Goal: Task Accomplishment & Management: Use online tool/utility

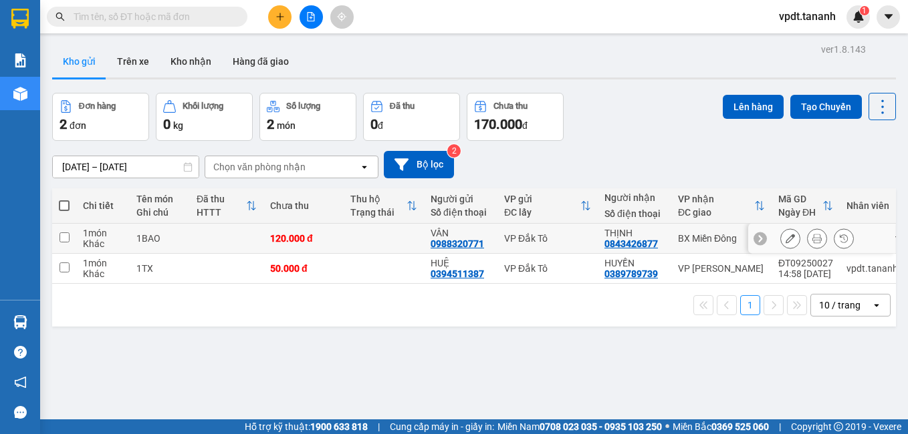
click at [70, 236] on td at bounding box center [64, 239] width 24 height 30
checkbox input "true"
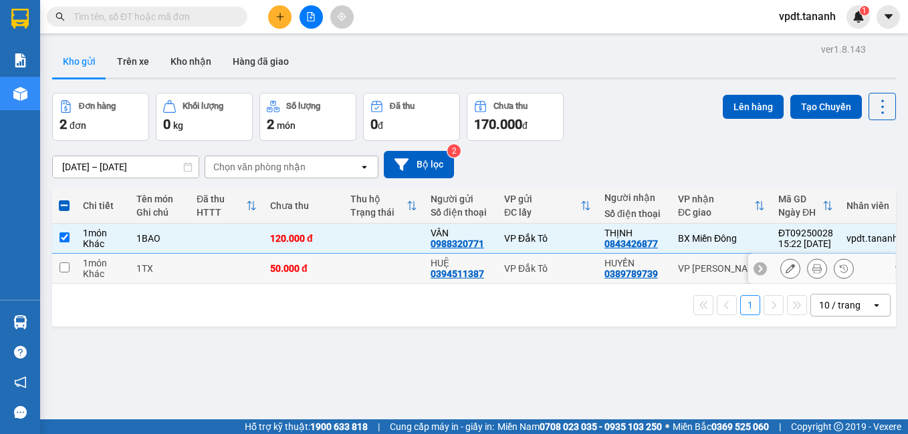
click at [65, 265] on input "checkbox" at bounding box center [64, 268] width 10 height 10
checkbox input "true"
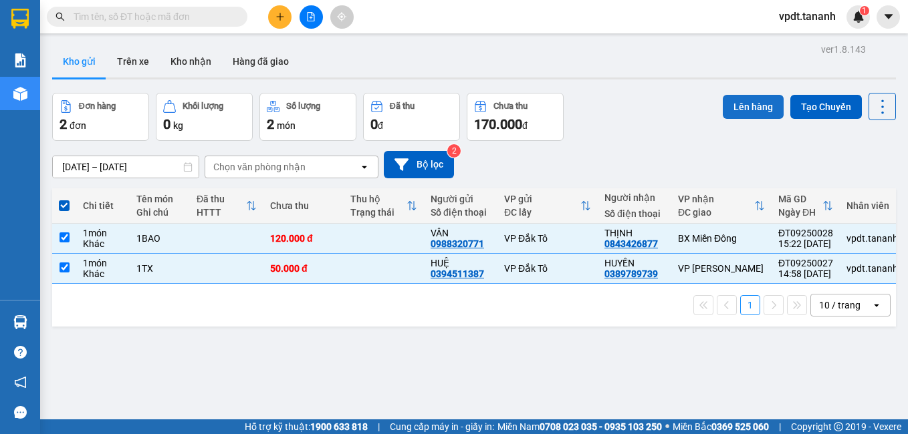
click at [743, 107] on button "Lên hàng" at bounding box center [752, 107] width 61 height 24
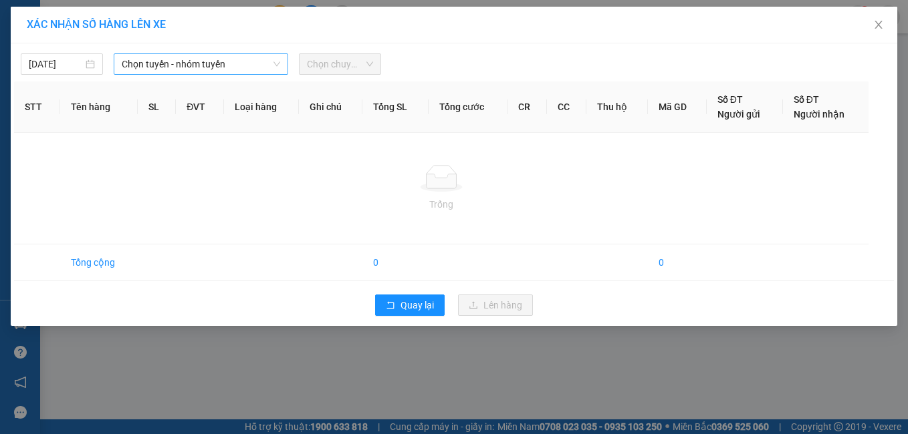
click at [182, 57] on span "Chọn tuyến - nhóm tuyến" at bounding box center [201, 64] width 159 height 20
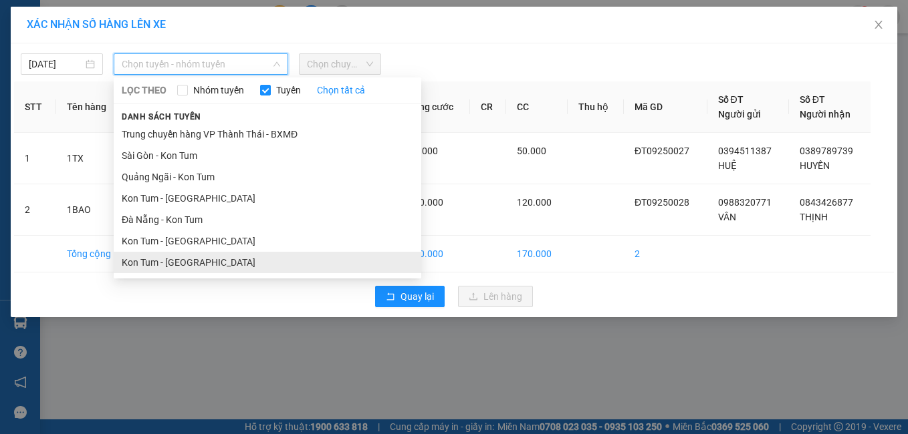
click at [160, 261] on li "Kon Tum - [GEOGRAPHIC_DATA]" at bounding box center [267, 262] width 307 height 21
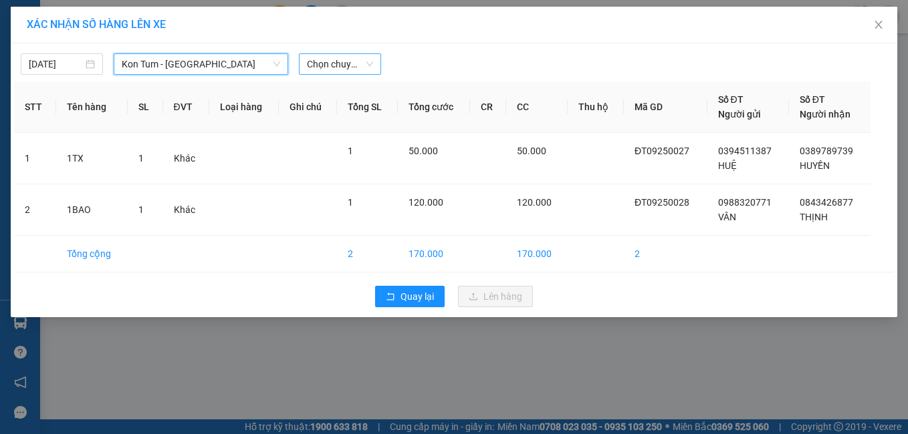
click at [334, 65] on span "Chọn chuyến" at bounding box center [340, 64] width 66 height 20
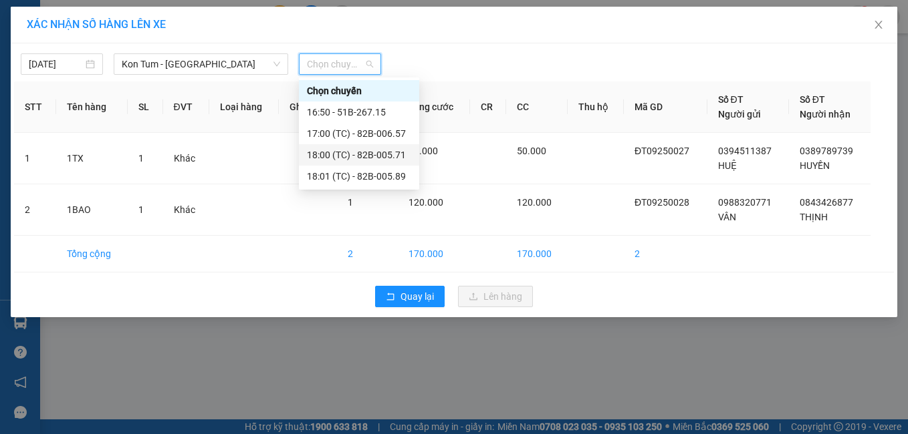
click at [384, 150] on div "18:00 (TC) - 82B-005.71" at bounding box center [359, 155] width 104 height 15
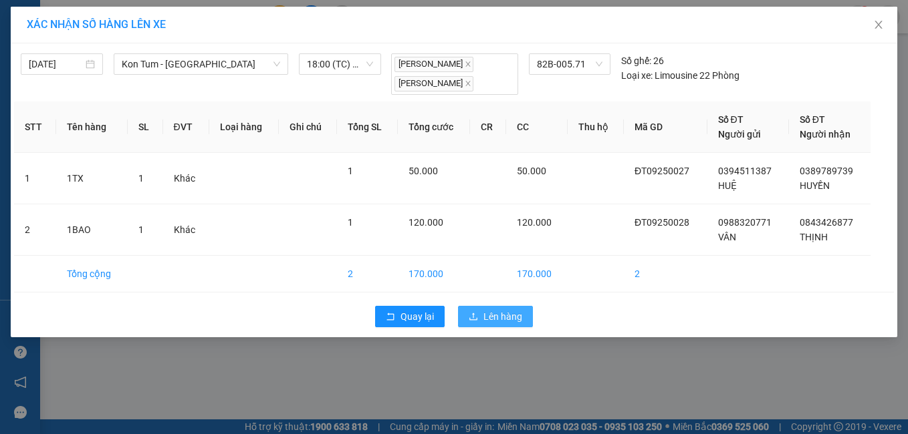
click at [489, 307] on button "Lên hàng" at bounding box center [495, 316] width 75 height 21
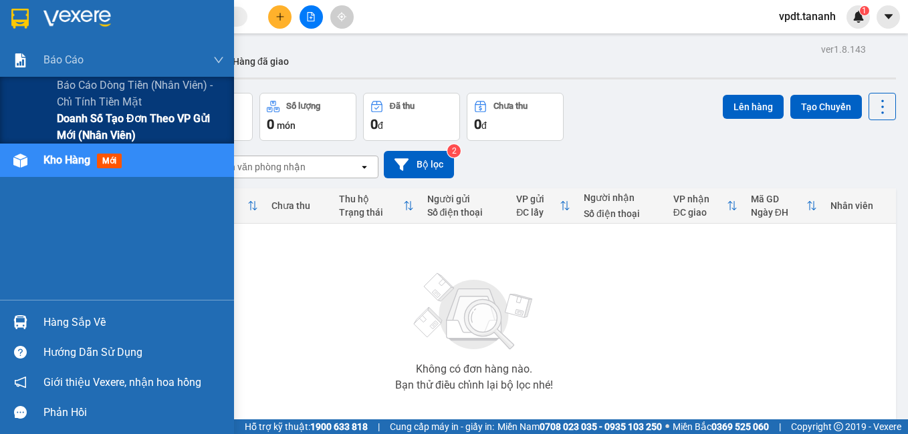
click at [112, 125] on span "Doanh số tạo đơn theo VP gửi mới (nhân viên)" at bounding box center [140, 126] width 167 height 33
